Goal: Navigation & Orientation: Find specific page/section

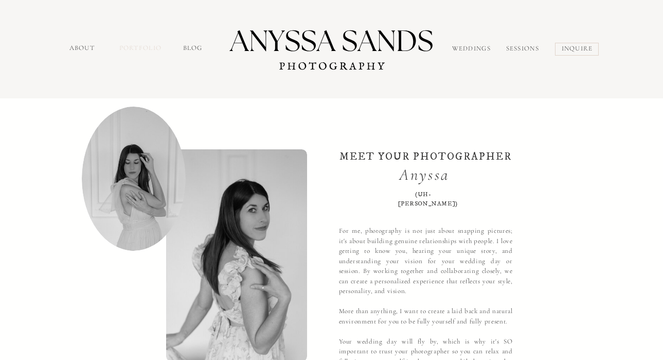
click at [142, 52] on nav "portfolio" at bounding box center [141, 49] width 44 height 12
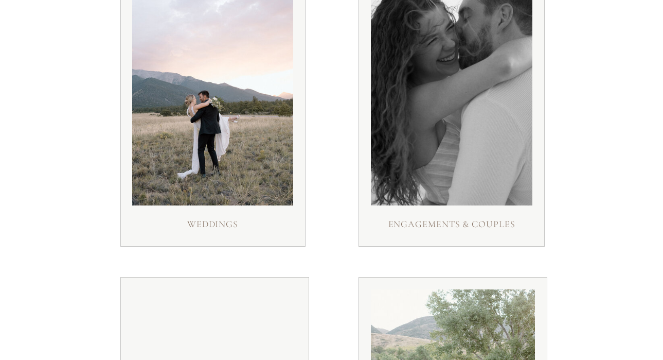
scroll to position [217, 0]
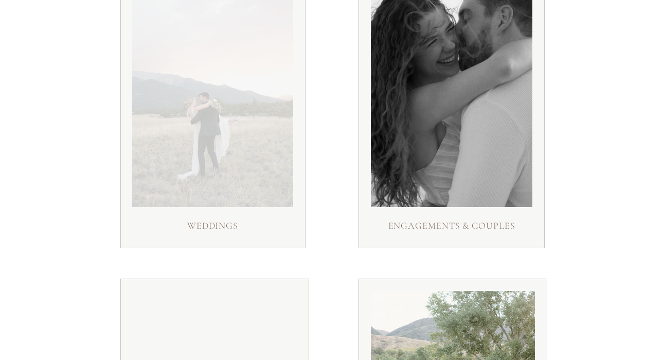
click at [253, 168] on div at bounding box center [212, 93] width 161 height 226
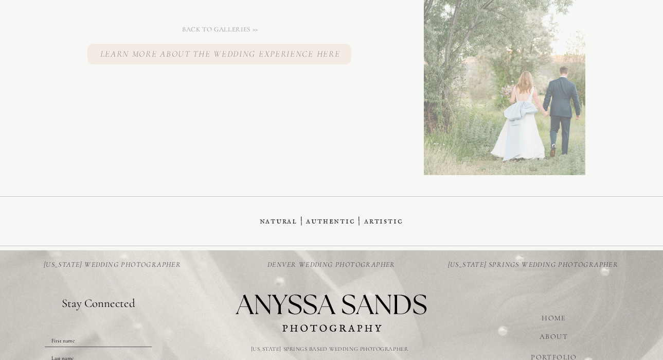
scroll to position [10008, 0]
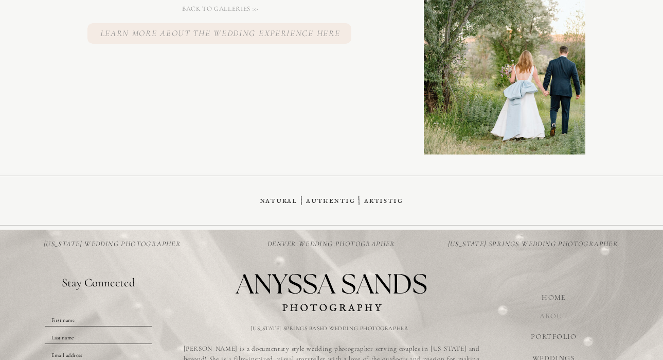
click at [551, 319] on nav "ABOUT" at bounding box center [554, 315] width 41 height 10
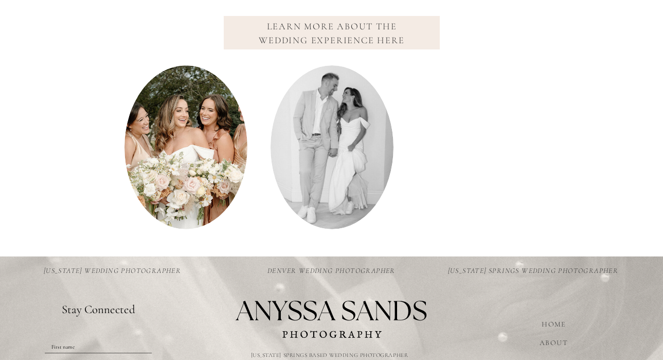
scroll to position [1354, 0]
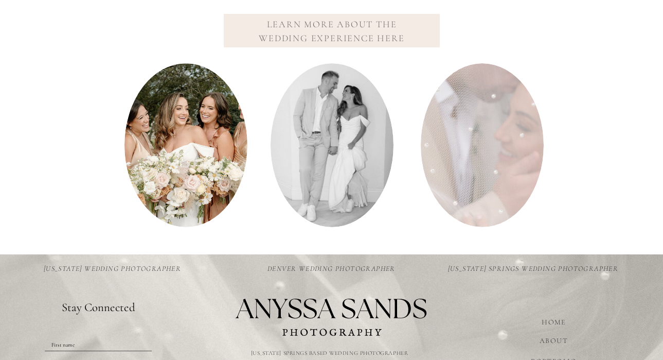
click at [322, 41] on nav "Learn more about the wedding experience here" at bounding box center [332, 30] width 169 height 26
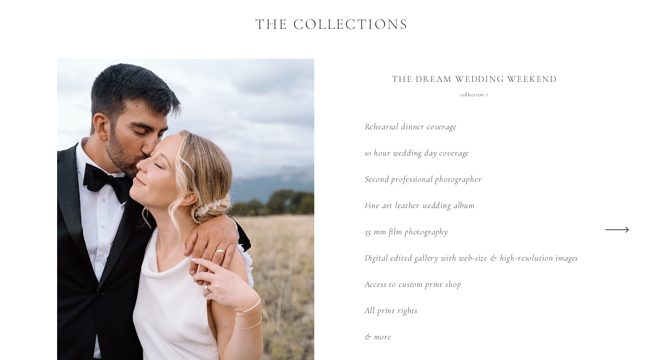
scroll to position [1329, 0]
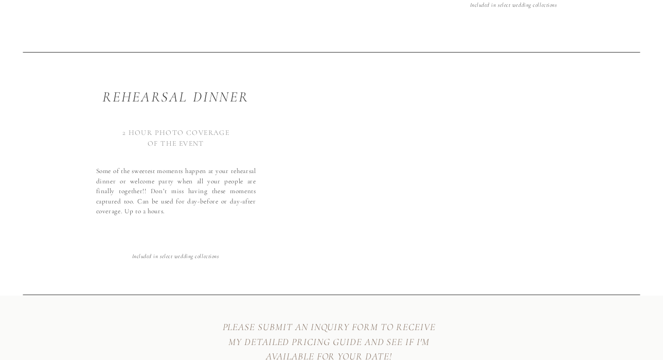
scroll to position [3778, 0]
